Goal: Information Seeking & Learning: Learn about a topic

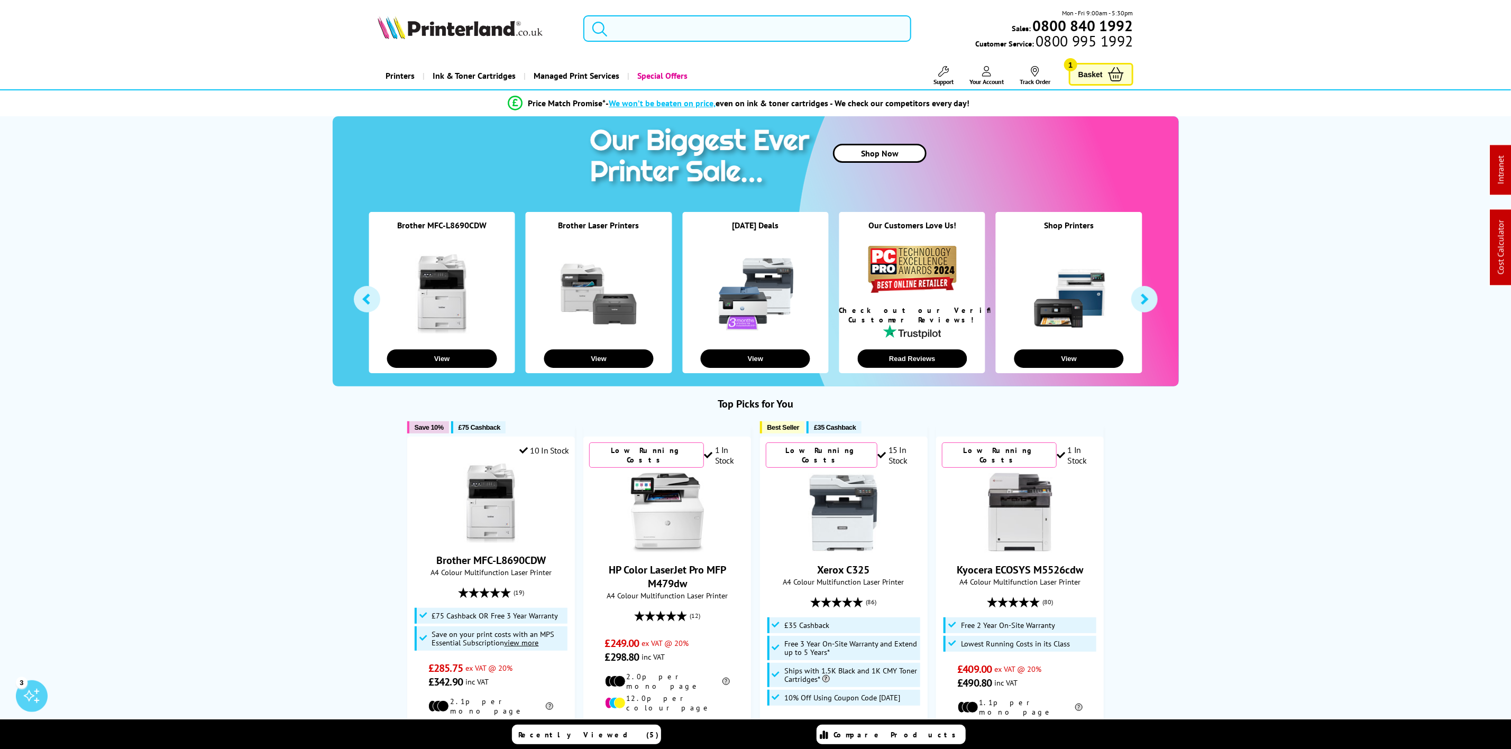
click at [689, 41] on input "search" at bounding box center [746, 28] width 327 height 26
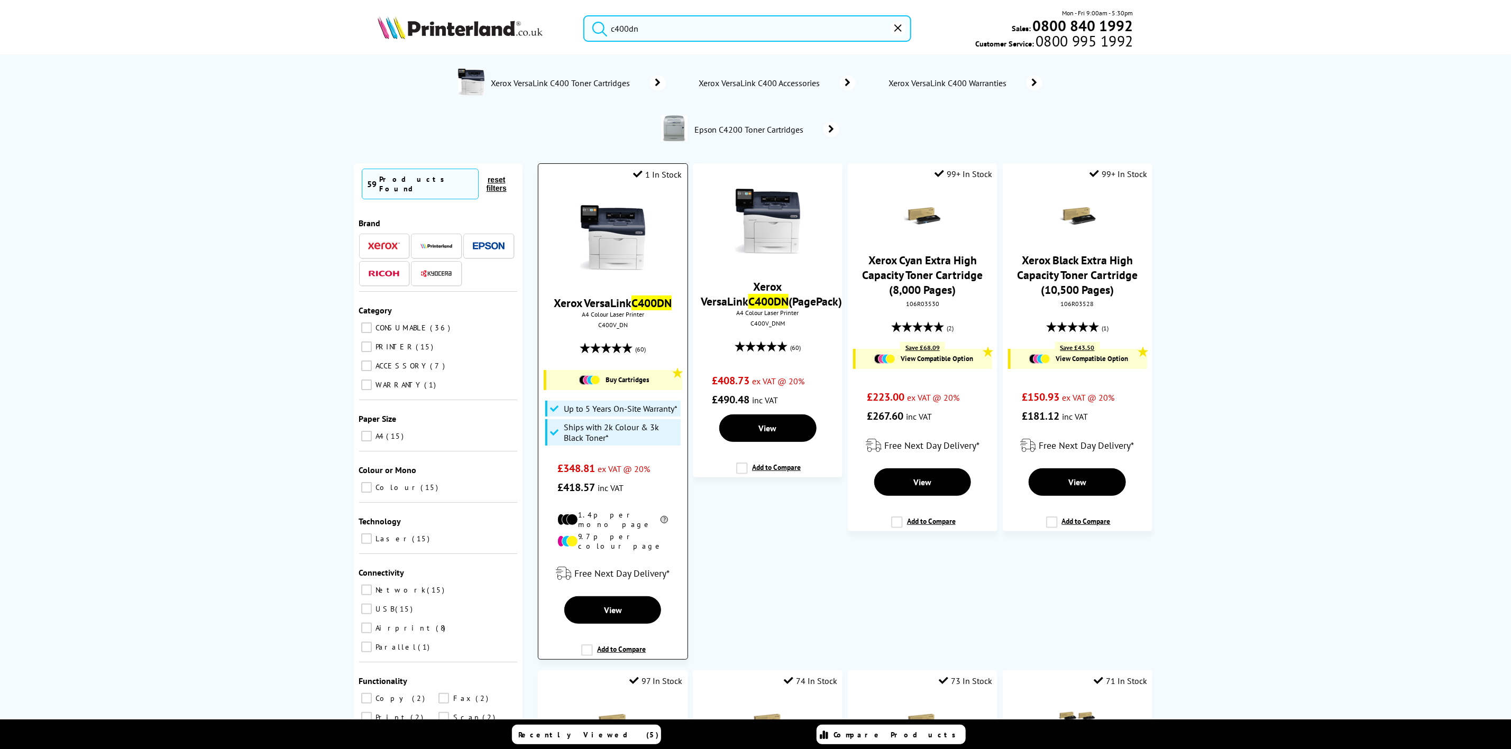
type input "c400dn"
click at [597, 254] on img at bounding box center [612, 237] width 79 height 79
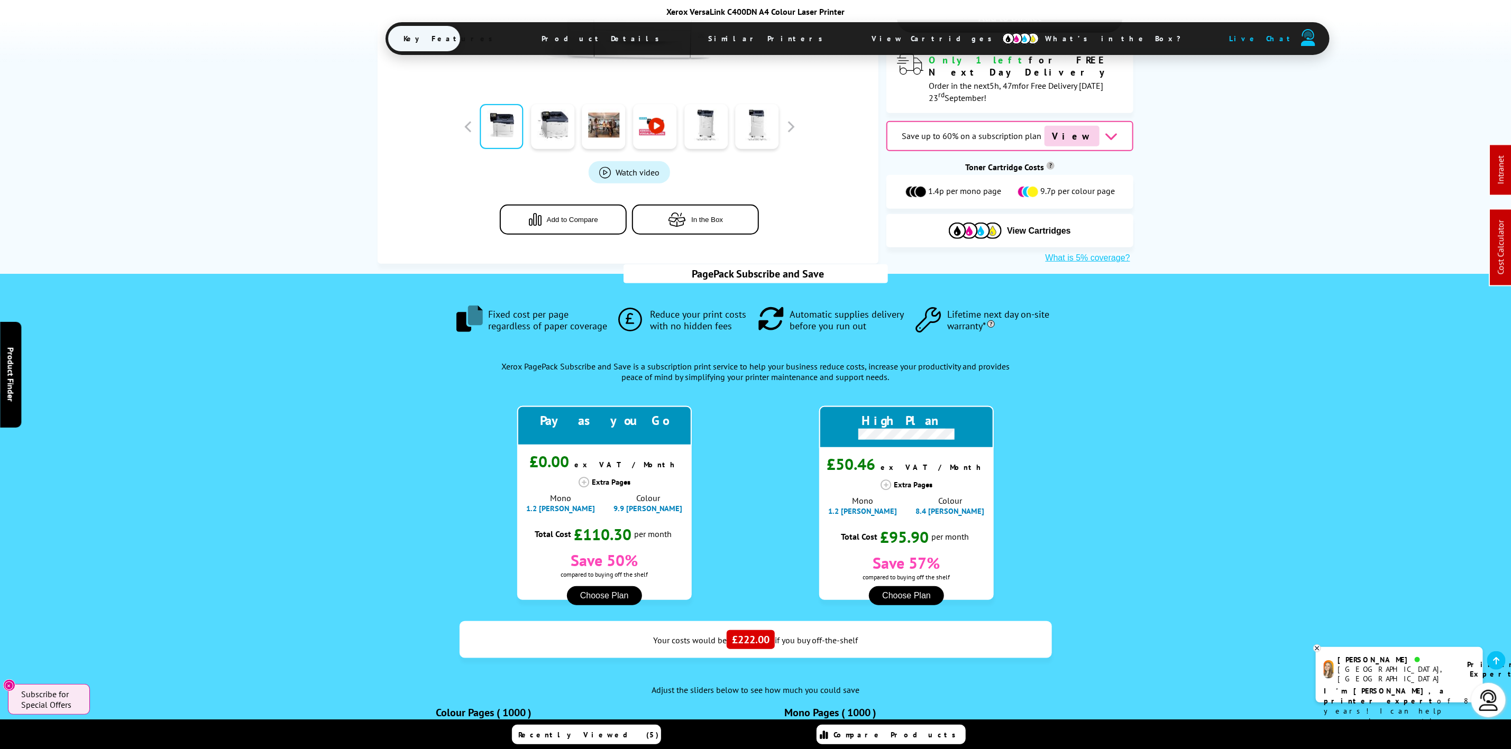
click at [856, 40] on span "View Cartridges" at bounding box center [937, 38] width 162 height 27
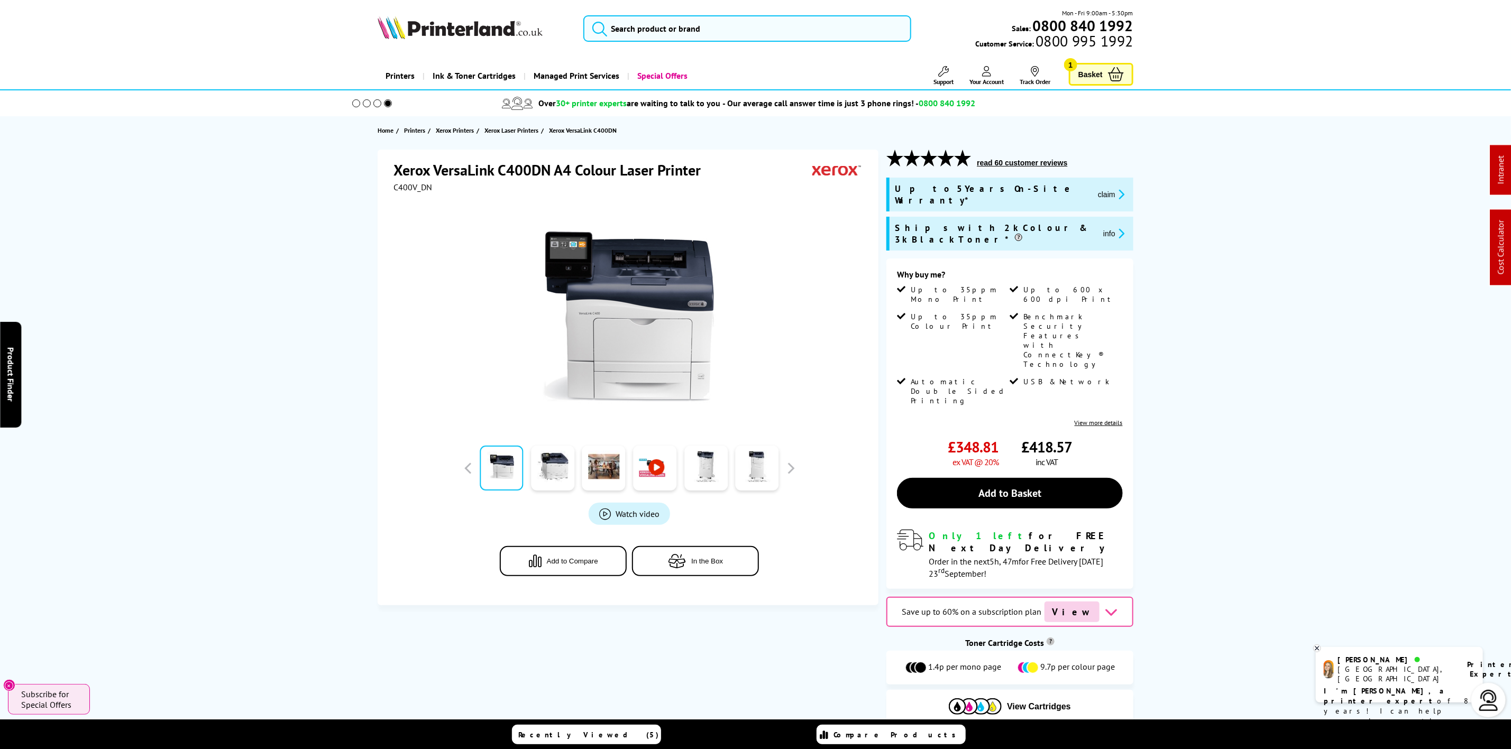
click at [485, 39] on img at bounding box center [460, 27] width 165 height 23
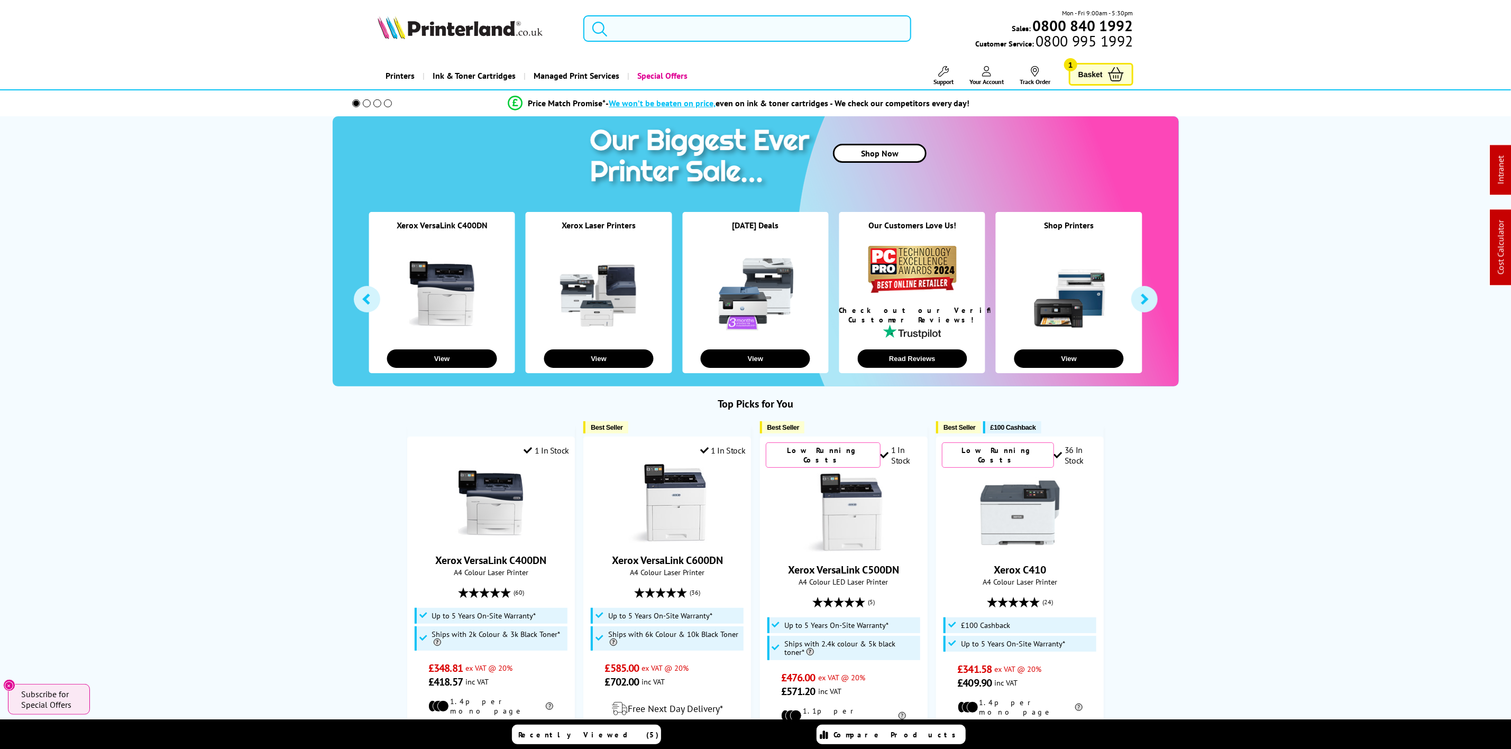
click at [720, 32] on input "search" at bounding box center [746, 28] width 327 height 26
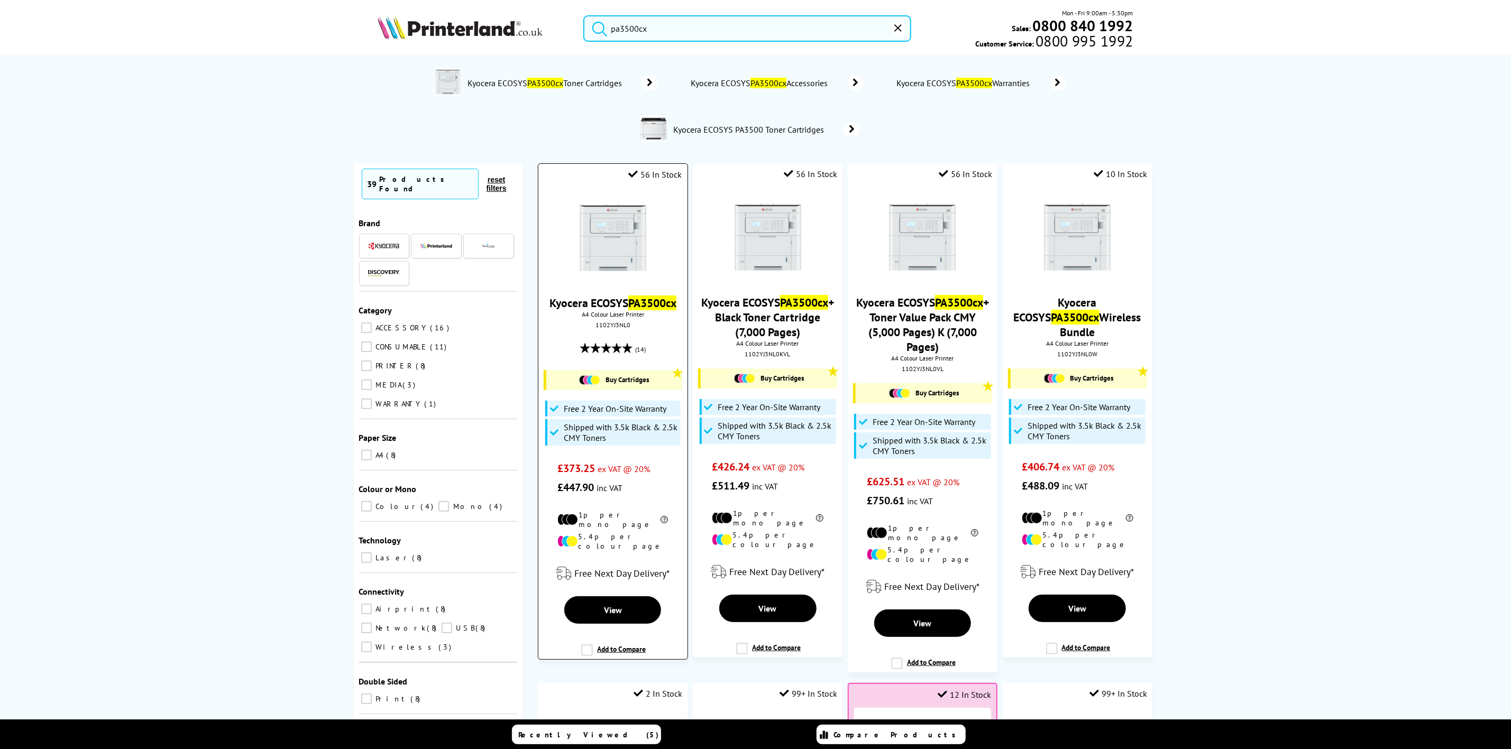
type input "pa3500cx"
click at [581, 246] on img at bounding box center [612, 237] width 79 height 79
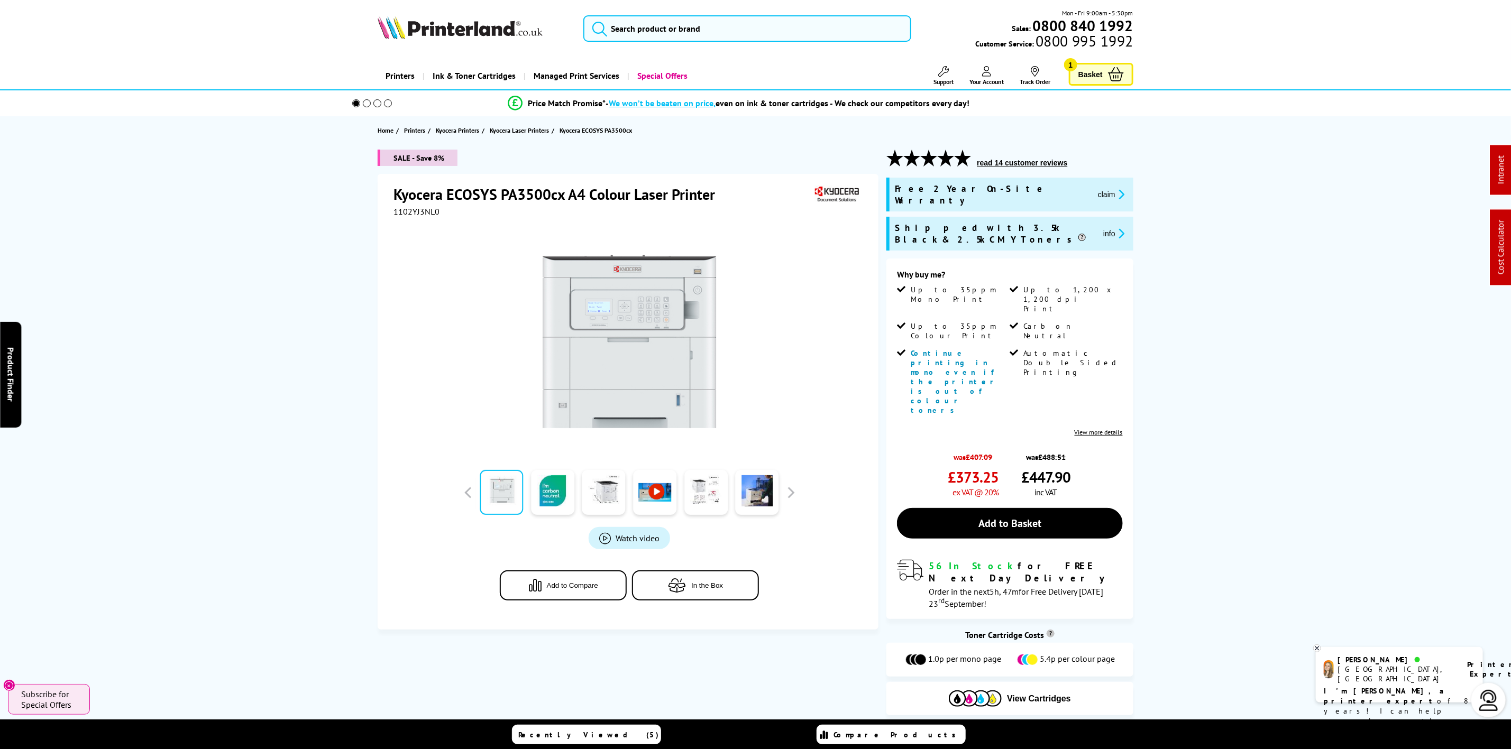
click at [471, 31] on img at bounding box center [460, 27] width 165 height 23
drag, startPoint x: 471, startPoint y: 31, endPoint x: 446, endPoint y: 37, distance: 26.2
click at [446, 37] on img at bounding box center [460, 27] width 165 height 23
